Goal: Task Accomplishment & Management: Complete application form

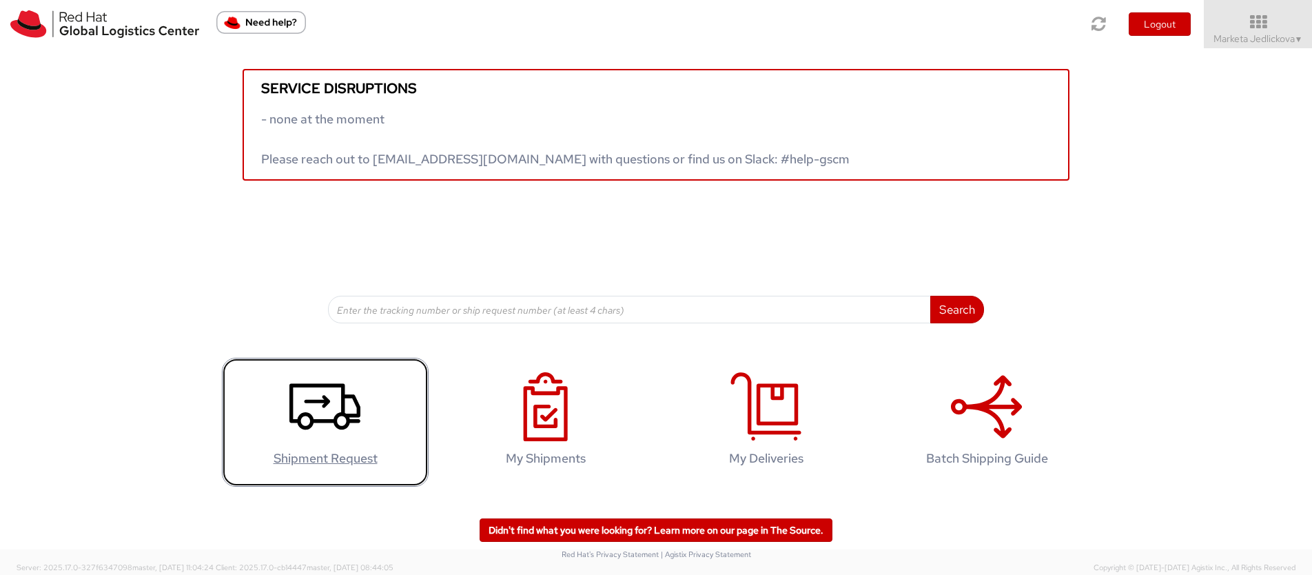
click at [343, 427] on use at bounding box center [324, 407] width 71 height 46
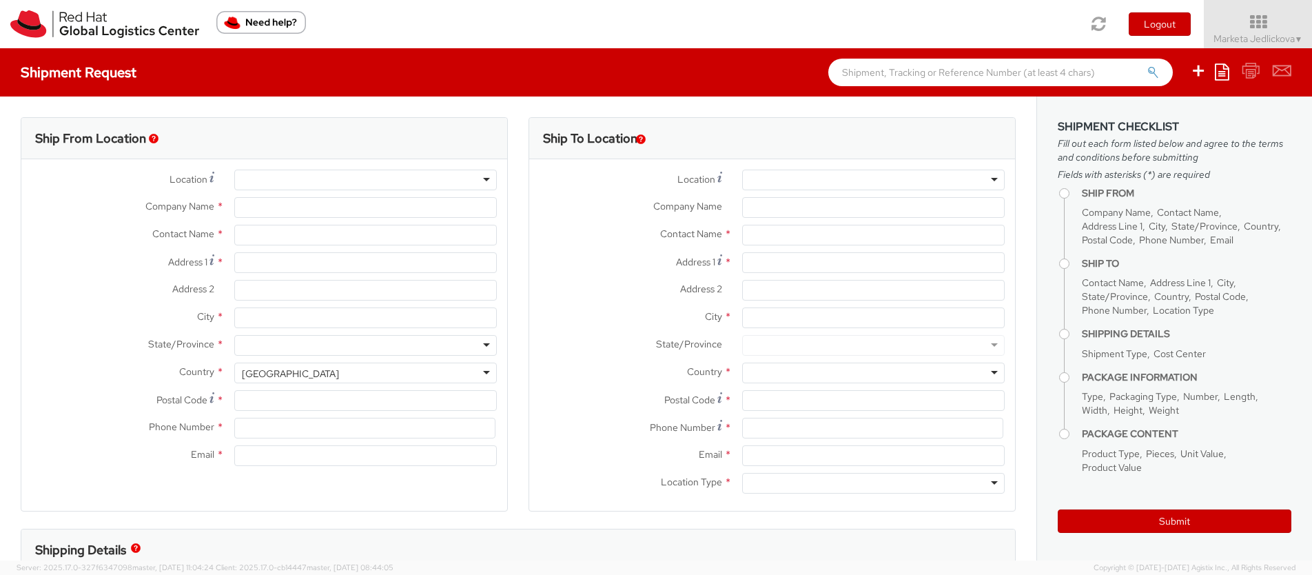
select select "809"
select select
type input "Red Hat Czech s.r.o."
type input "Marketa Jedlickova"
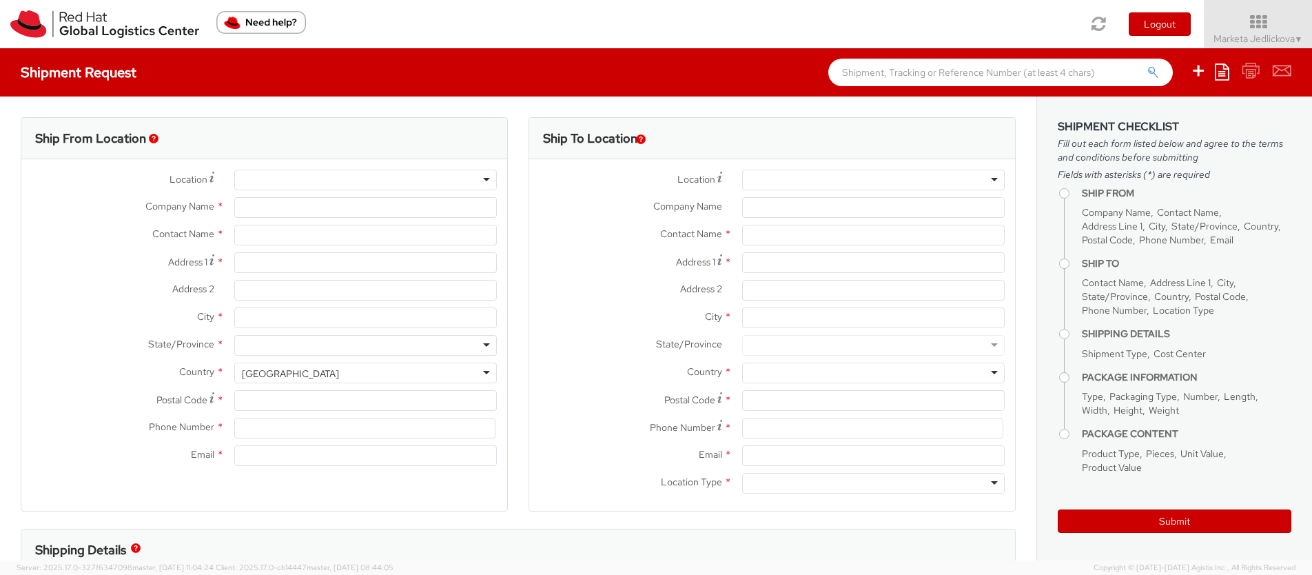
type input "Purkynova 647/111"
type input "BRNO"
type input "621 00"
type input "420532294005"
type input "majedlic@redhat.com"
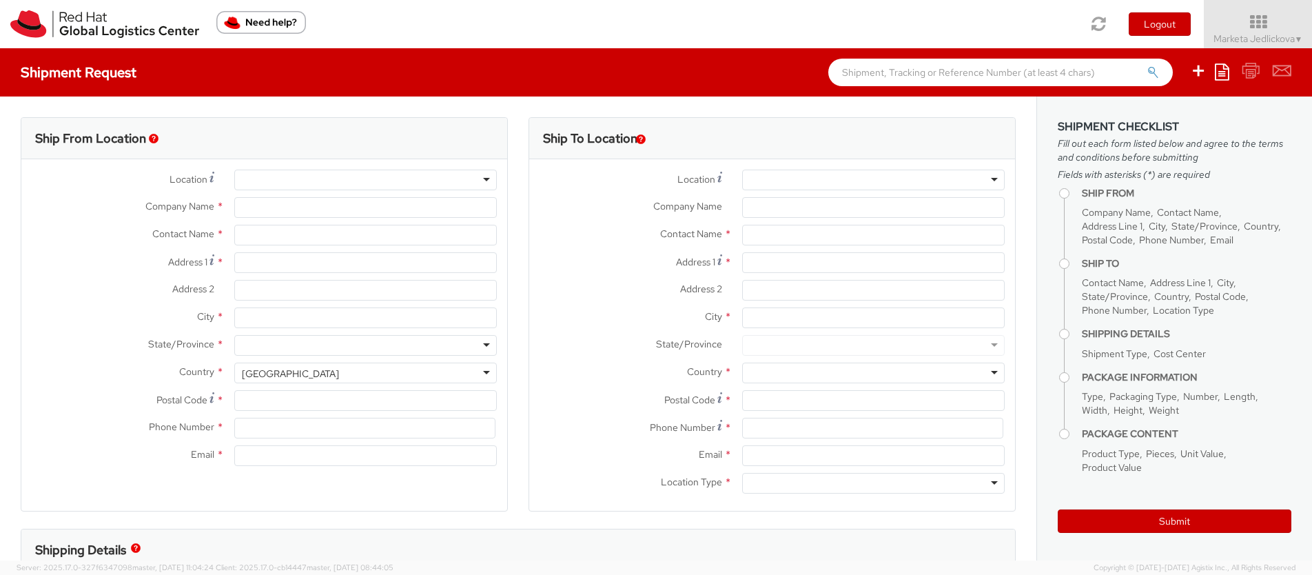
select select "CM"
select select "KGS"
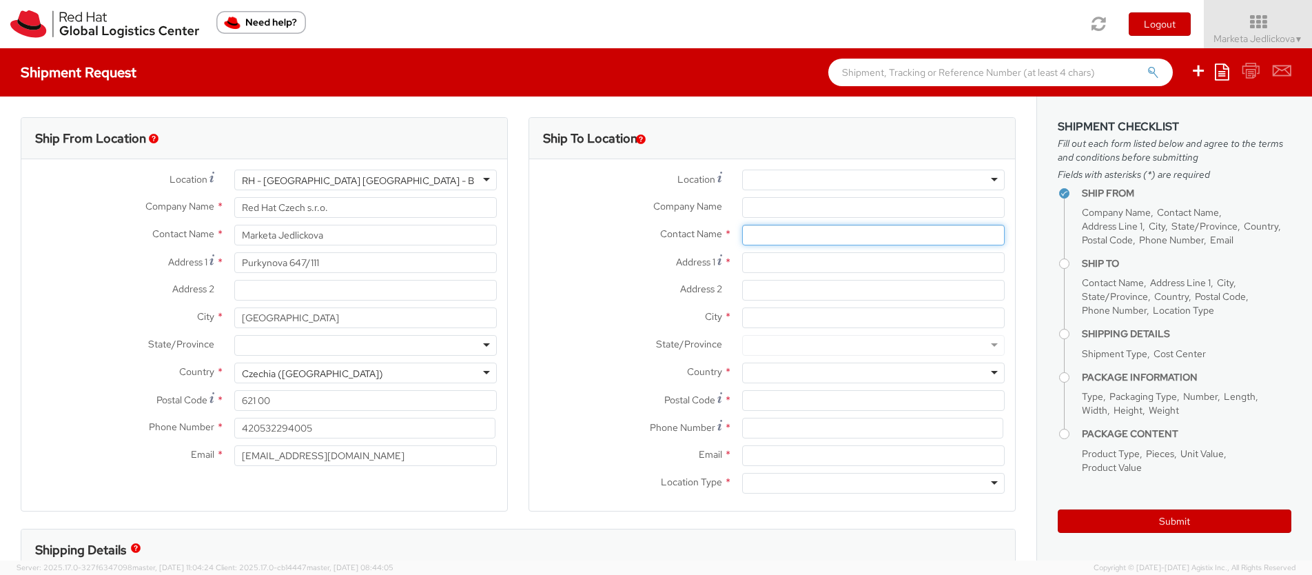
click at [751, 231] on input "text" at bounding box center [873, 235] width 263 height 21
paste input "Mohamed Youssef"
type input "Mohamed Youssef"
click at [729, 275] on div "Address 1 *" at bounding box center [772, 266] width 486 height 28
click at [807, 256] on input "Address 1 *" at bounding box center [873, 262] width 263 height 21
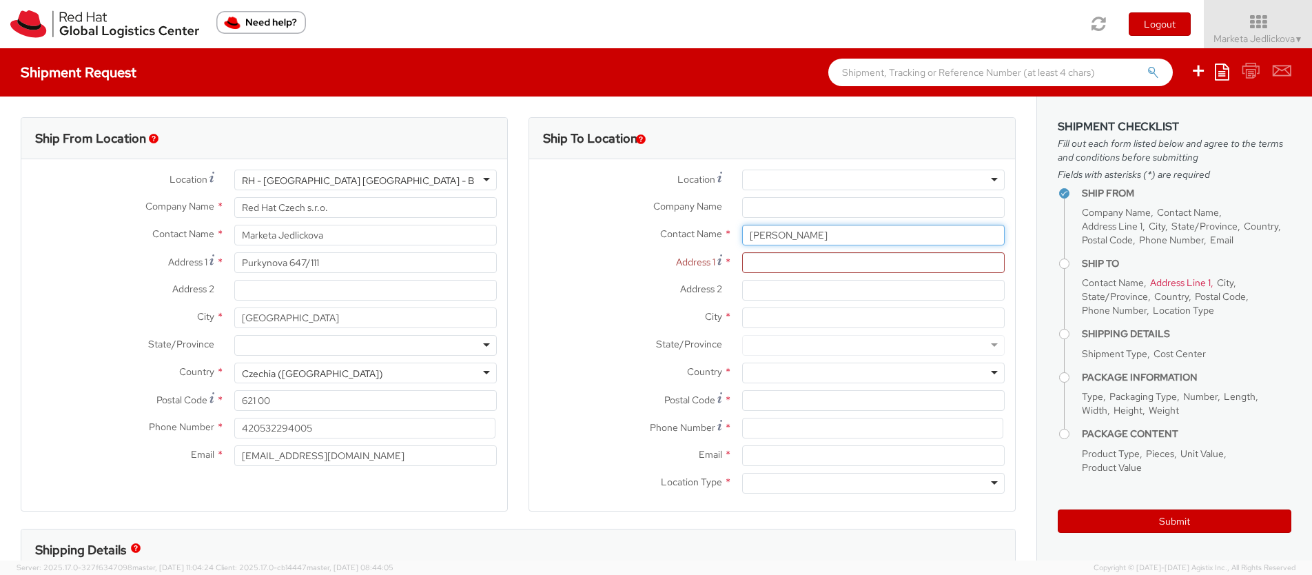
click at [832, 233] on input "Mohamed Youssef" at bounding box center [873, 235] width 263 height 21
drag, startPoint x: 831, startPoint y: 234, endPoint x: 743, endPoint y: 238, distance: 88.3
click at [745, 238] on input "Mohamed Youssef" at bounding box center [873, 235] width 263 height 21
paste input "myoussef@redhat.com"
drag, startPoint x: 793, startPoint y: 241, endPoint x: 729, endPoint y: 235, distance: 63.7
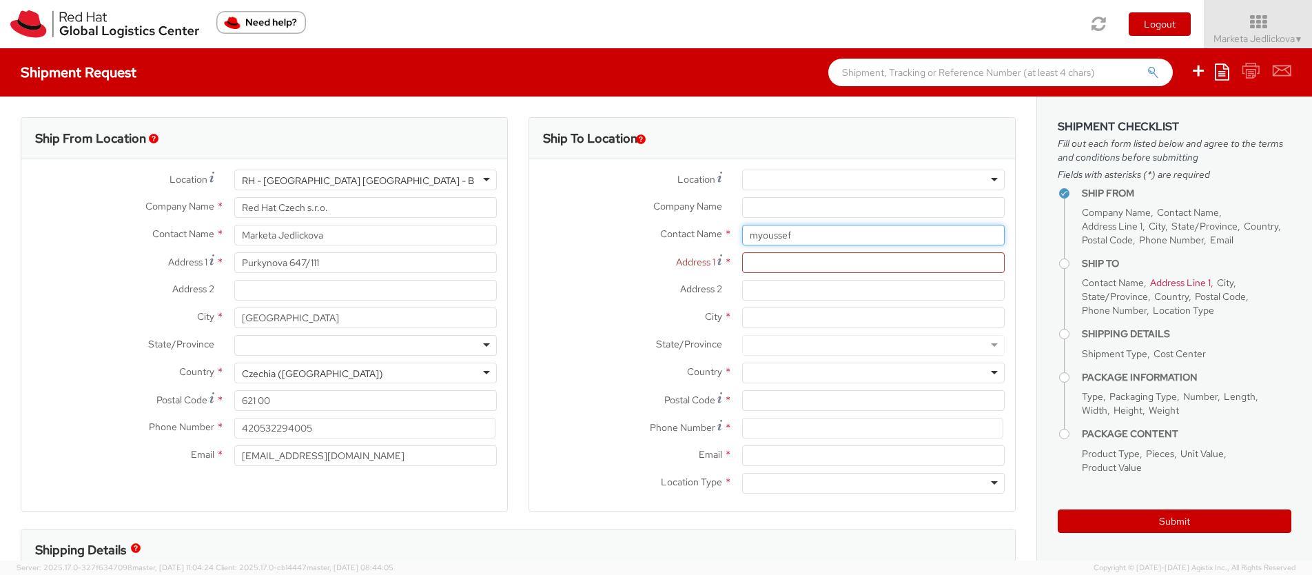
click at [732, 235] on div "myoussef Mohamed Youssef" at bounding box center [873, 235] width 283 height 21
drag, startPoint x: 779, startPoint y: 238, endPoint x: 726, endPoint y: 237, distance: 52.4
click at [732, 237] on div "myoussef Mohamed Youssef" at bounding box center [873, 235] width 283 height 21
paste input "Mohamed Y"
type input "Mohamed Youssef"
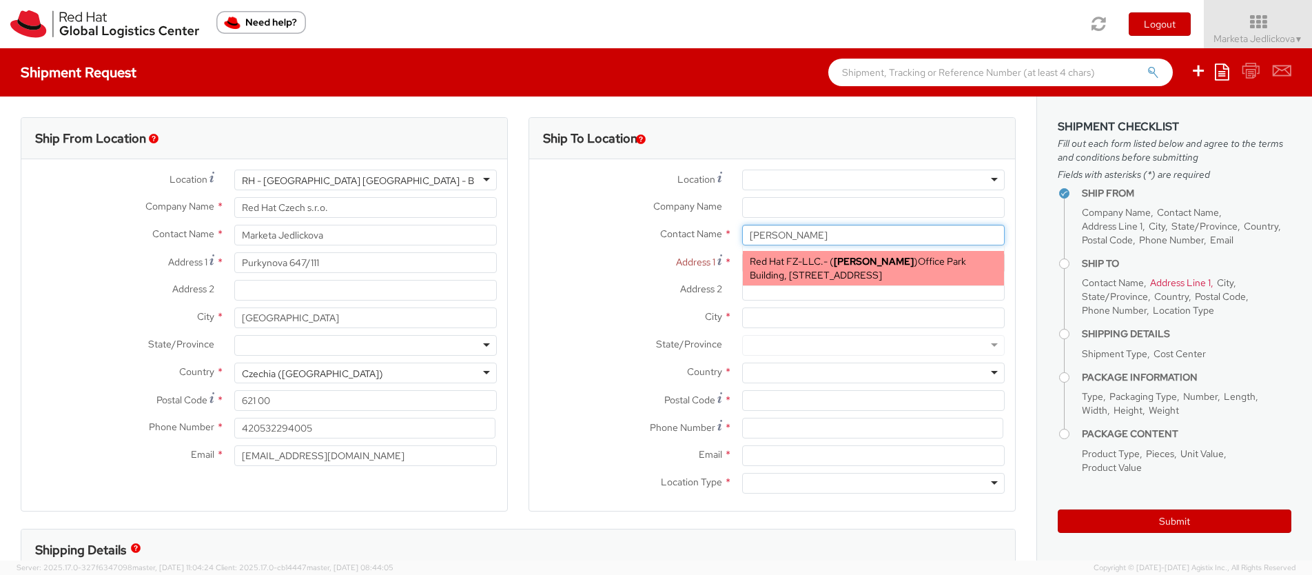
click at [795, 267] on span "Red Hat FZ-LLC." at bounding box center [787, 261] width 74 height 12
type input "Red Hat FZ-LLC."
type input "Office Park Building, Block A"
type input "Office 406A, Dubai Knowledge Village"
type input "DUBAI"
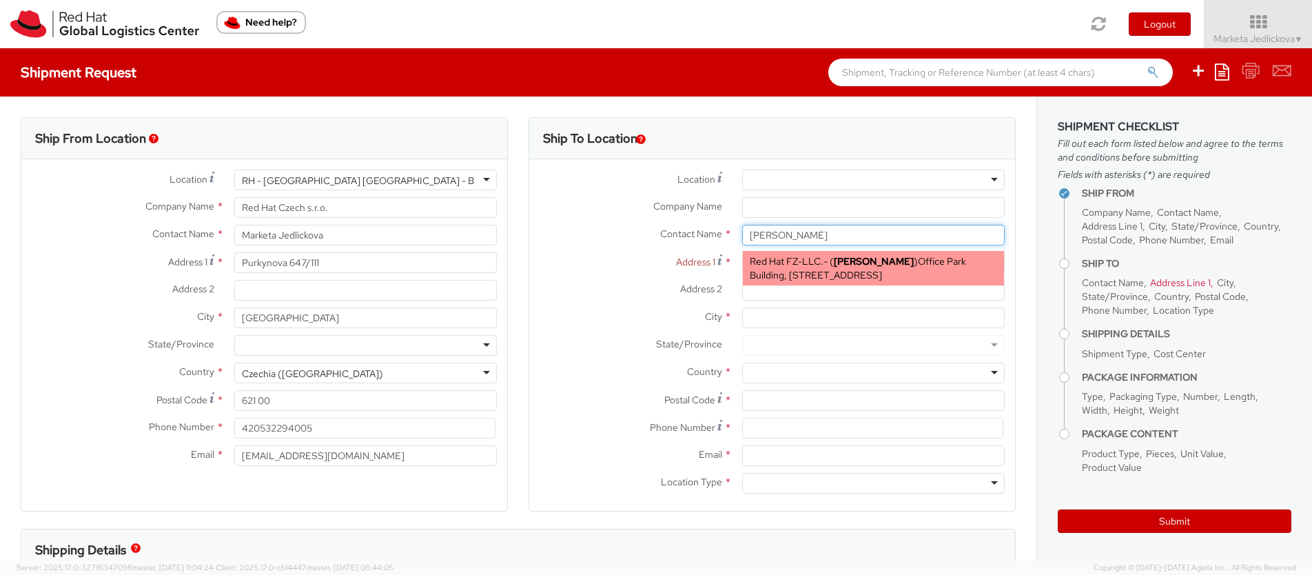
type input "myoussef@redhat.com"
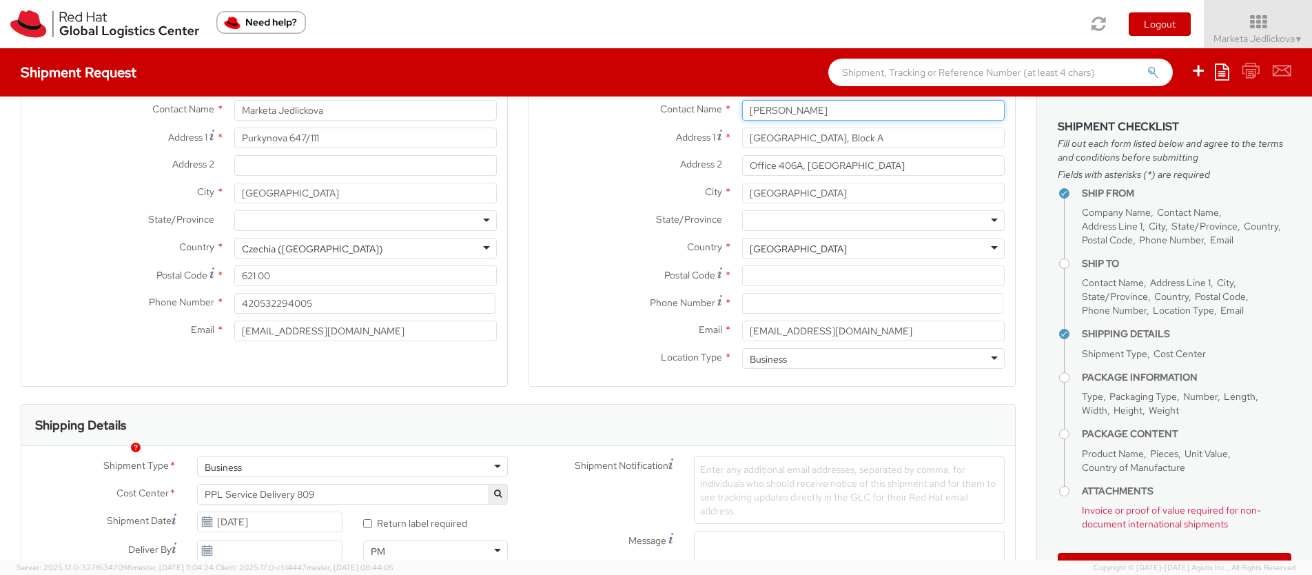
scroll to position [141, 0]
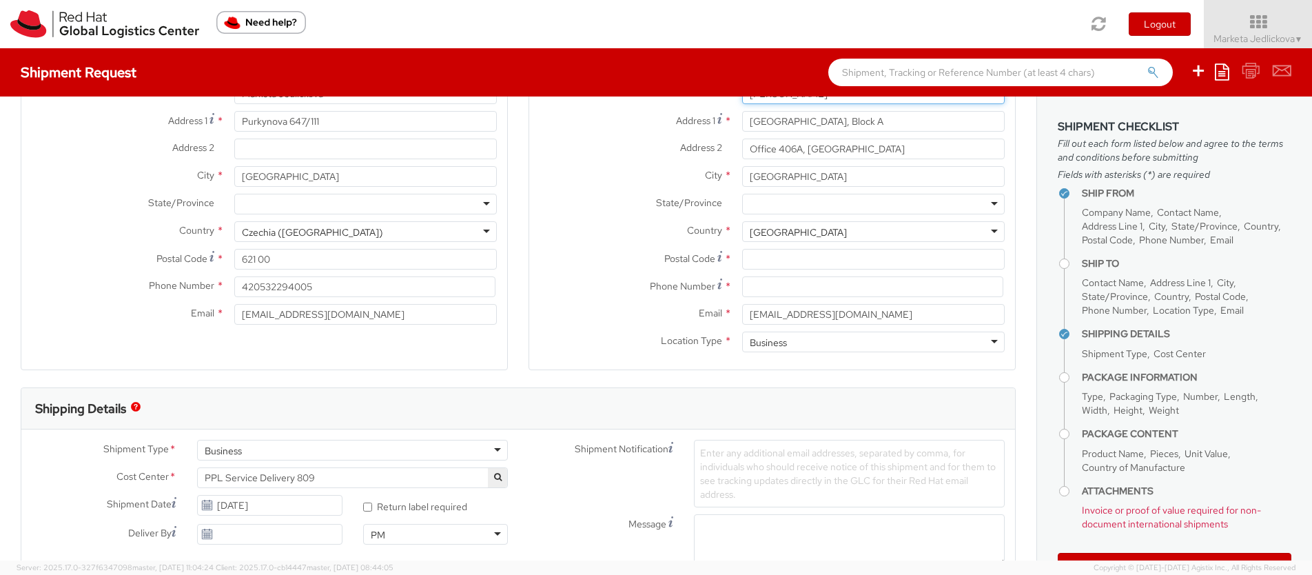
type input "Mohamed Youssef"
click at [778, 261] on input "Postal Code *" at bounding box center [873, 259] width 263 height 21
type input "00000"
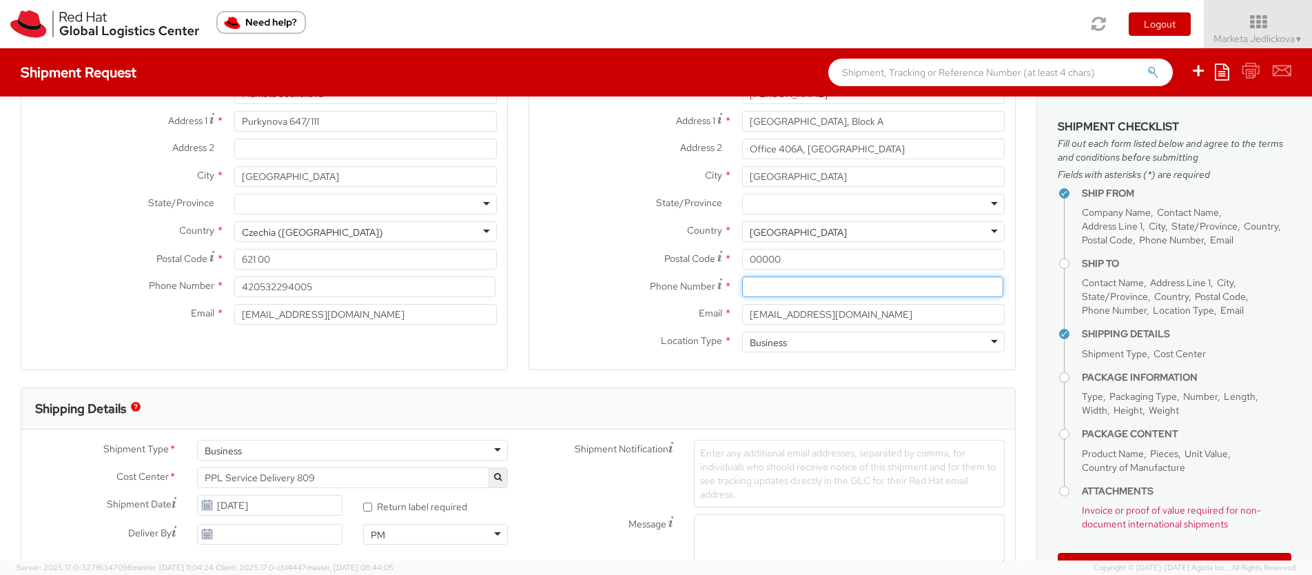
click at [756, 287] on input at bounding box center [872, 286] width 261 height 21
paste input "+971 52 800 6267"
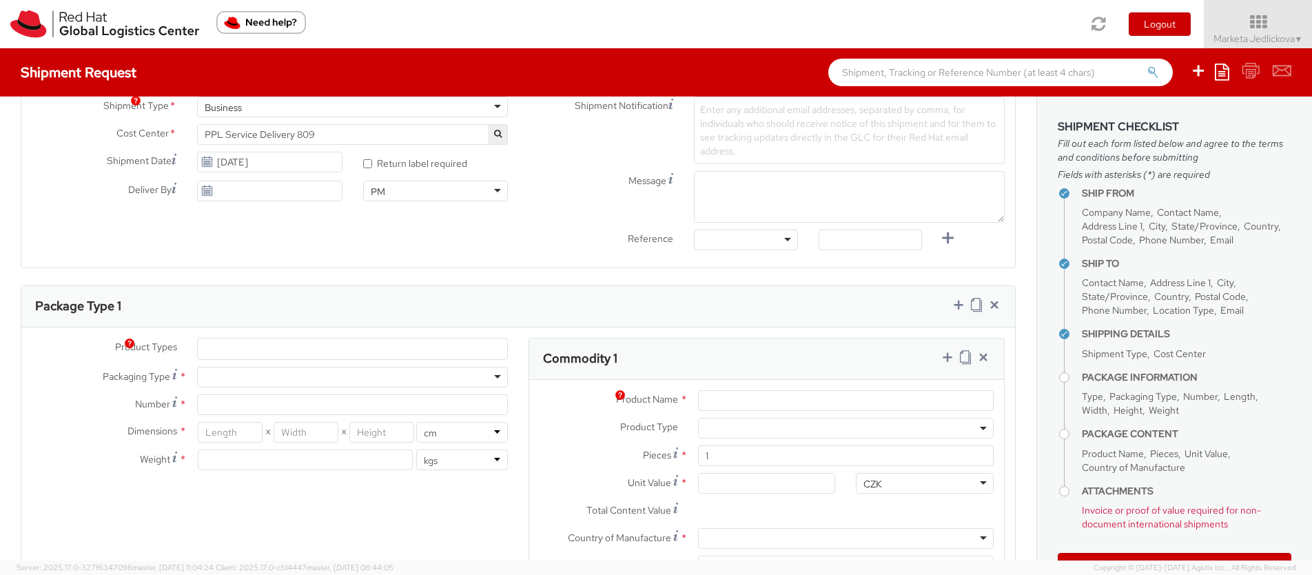
scroll to position [534, 0]
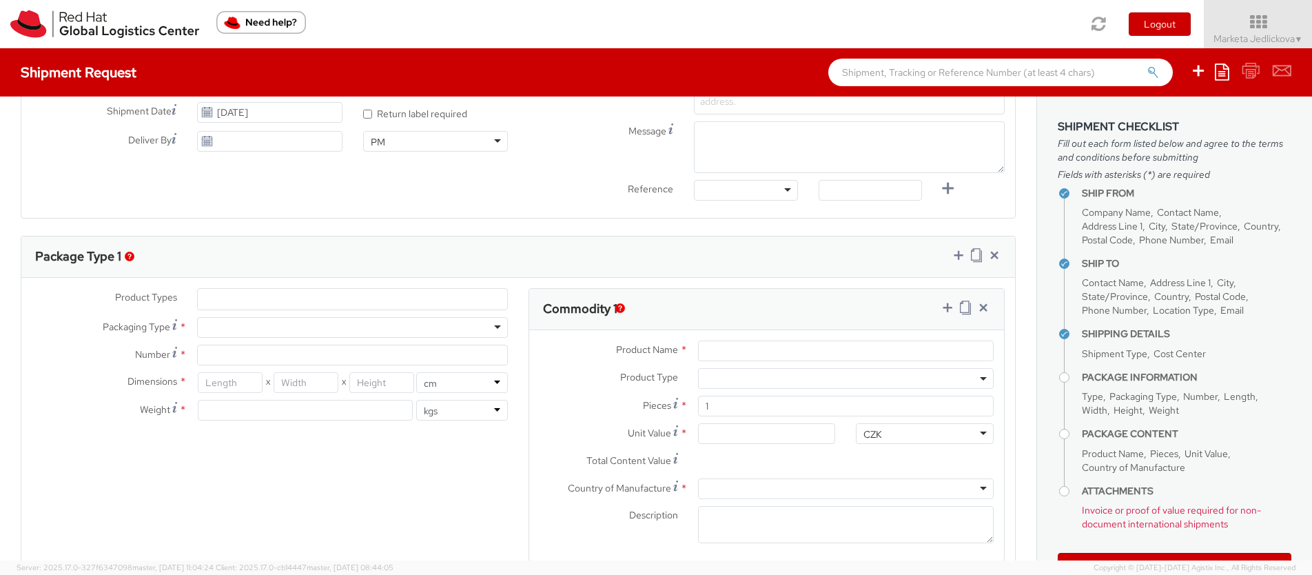
type input "+971 52 800 6267"
click at [261, 294] on ul at bounding box center [352, 299] width 309 height 21
click at [256, 303] on ul at bounding box center [352, 299] width 309 height 21
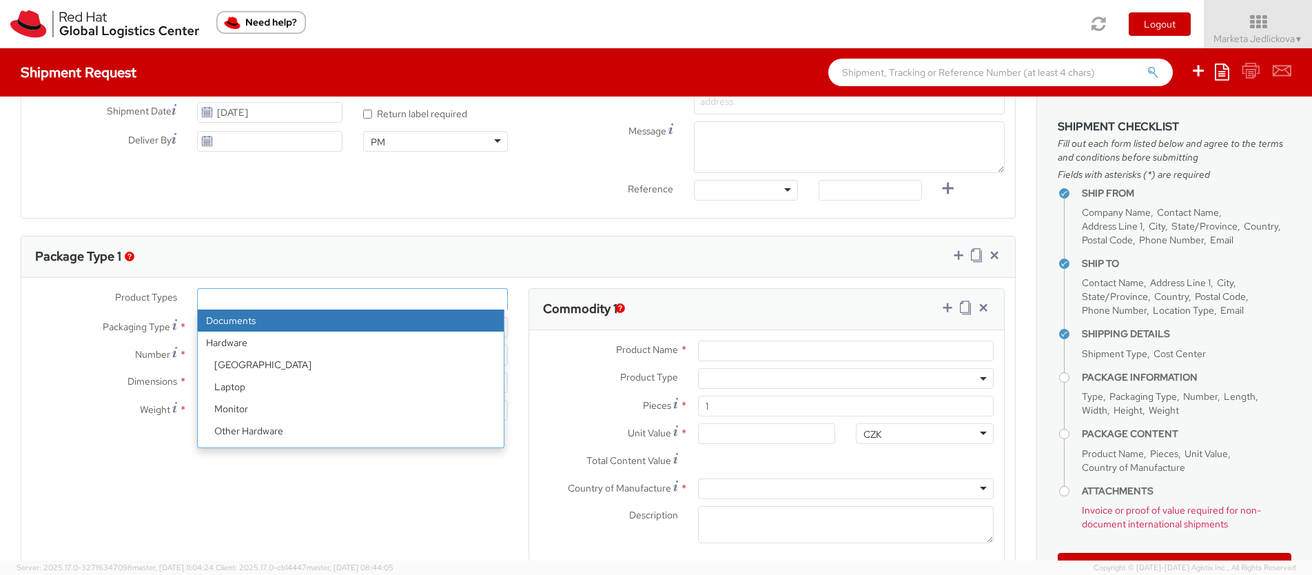
select select "DOCUMENT"
type input "Documents"
select select "DOCUMENT"
type input "1.00"
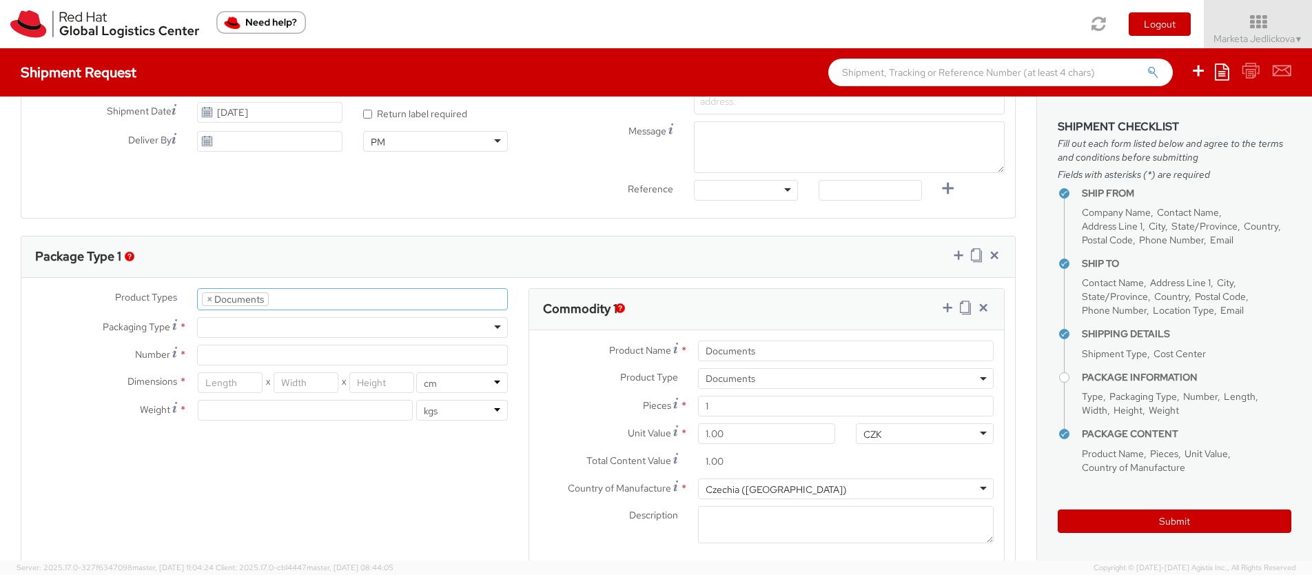
click at [234, 327] on div at bounding box center [352, 327] width 311 height 21
type input "1"
type input "24.13"
type input "31.75"
type input "0.64"
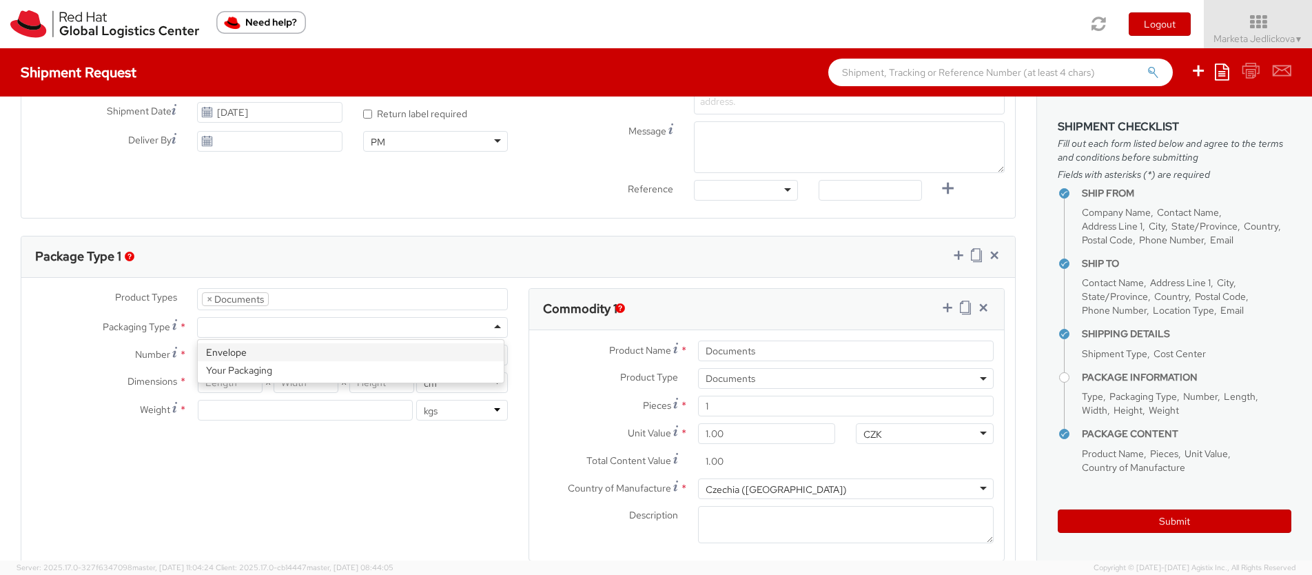
type input "0.5"
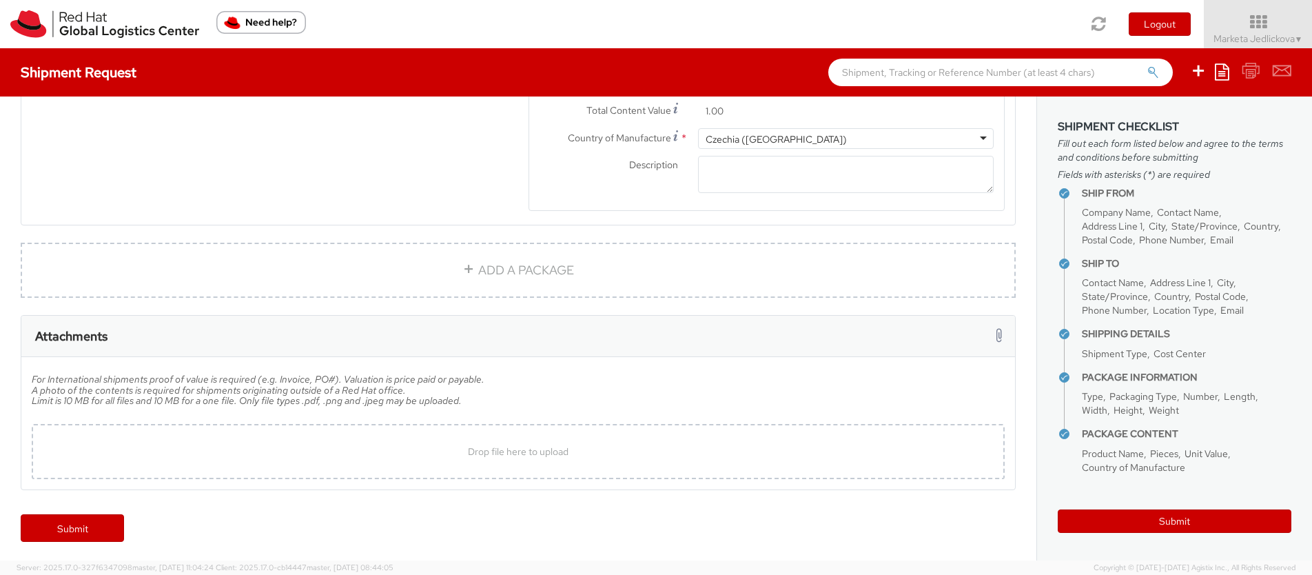
scroll to position [886, 0]
click at [67, 522] on link "Submit" at bounding box center [72, 526] width 103 height 28
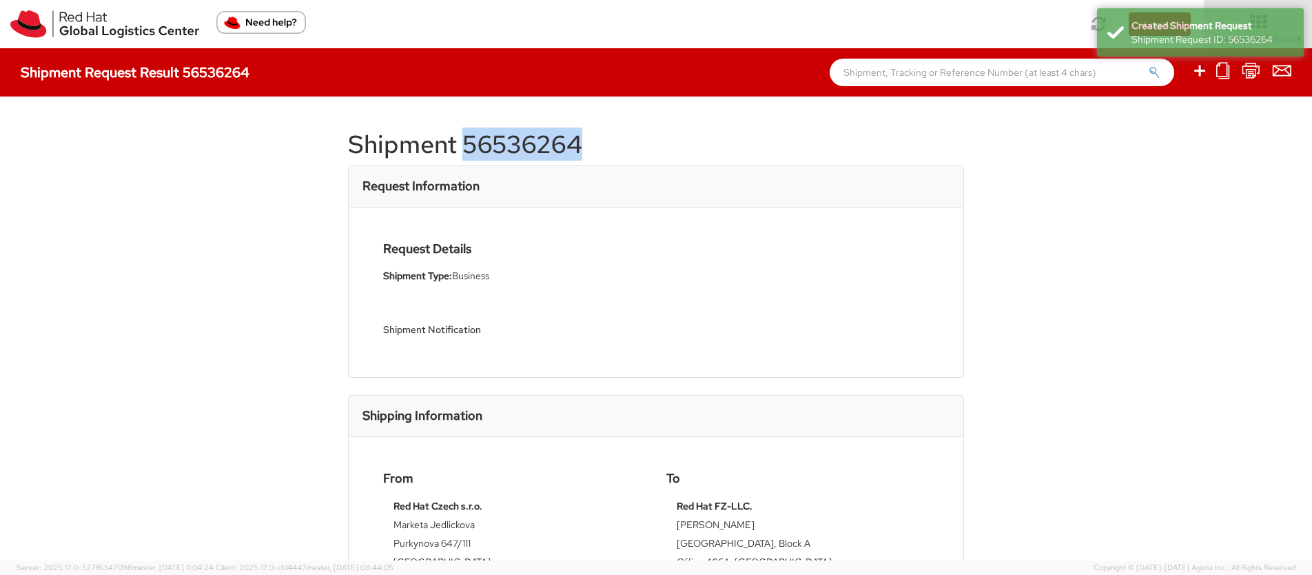
drag, startPoint x: 547, startPoint y: 151, endPoint x: 456, endPoint y: 150, distance: 90.3
click at [456, 150] on h1 "Shipment 56536264" at bounding box center [656, 145] width 616 height 28
copy h1 "56536264"
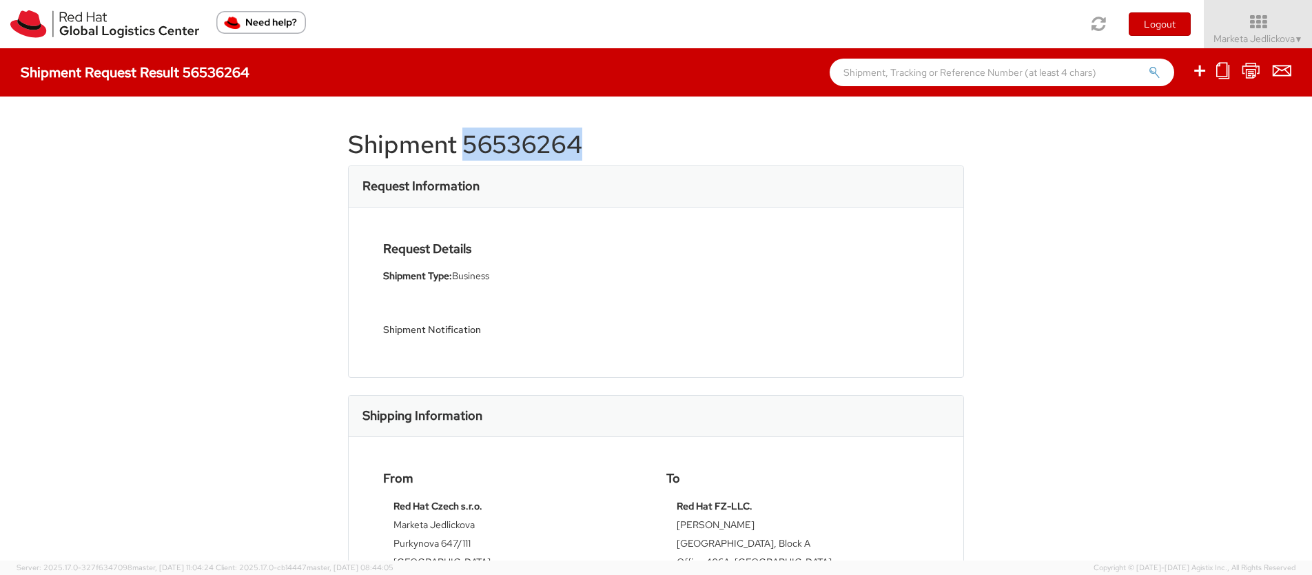
copy h1 "56536264"
